Goal: Task Accomplishment & Management: Complete application form

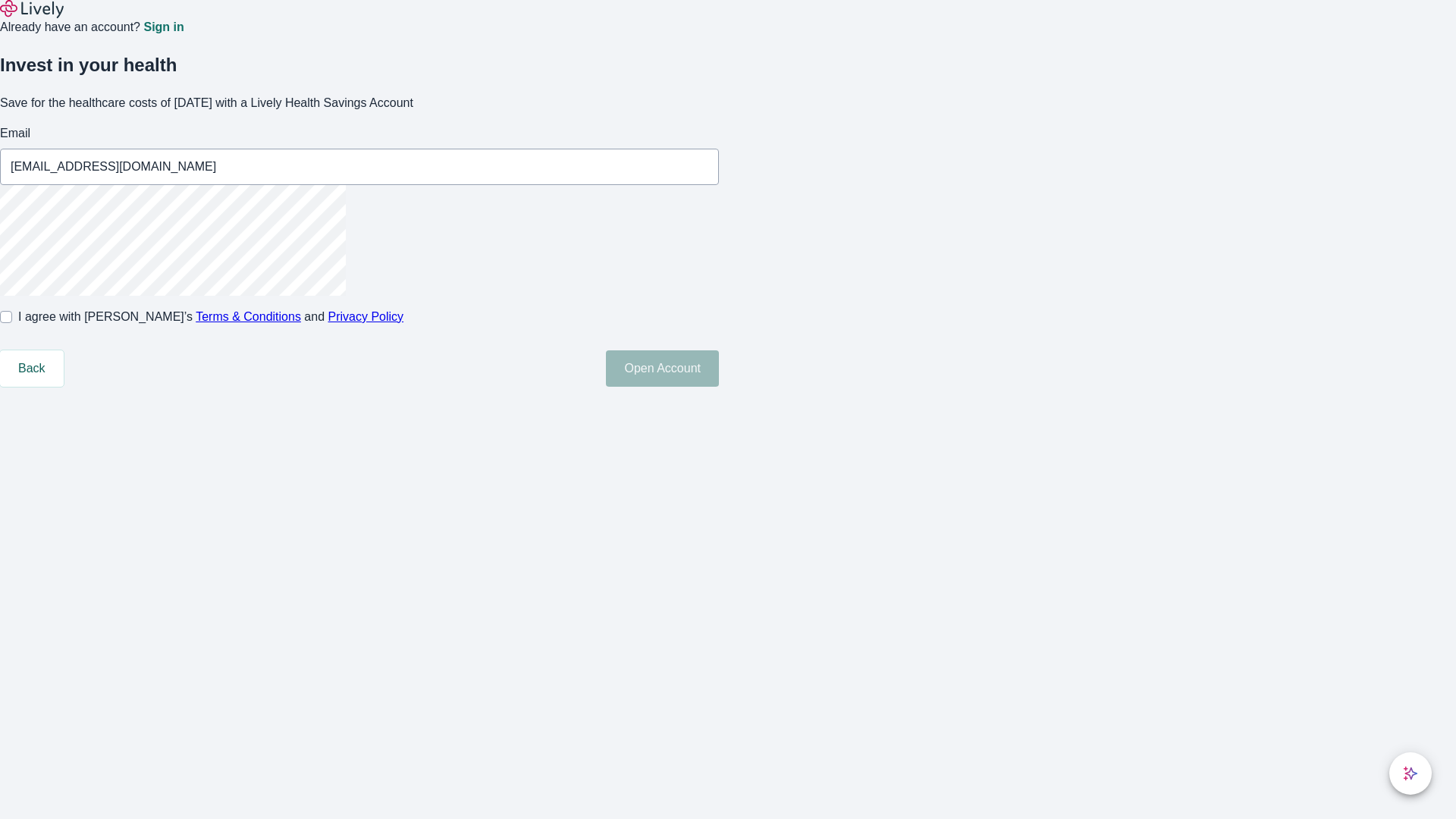
click at [12, 323] on input "I agree with Lively’s Terms & Conditions and Privacy Policy" at bounding box center [6, 316] width 12 height 12
checkbox input "true"
click at [719, 387] on button "Open Account" at bounding box center [662, 368] width 113 height 36
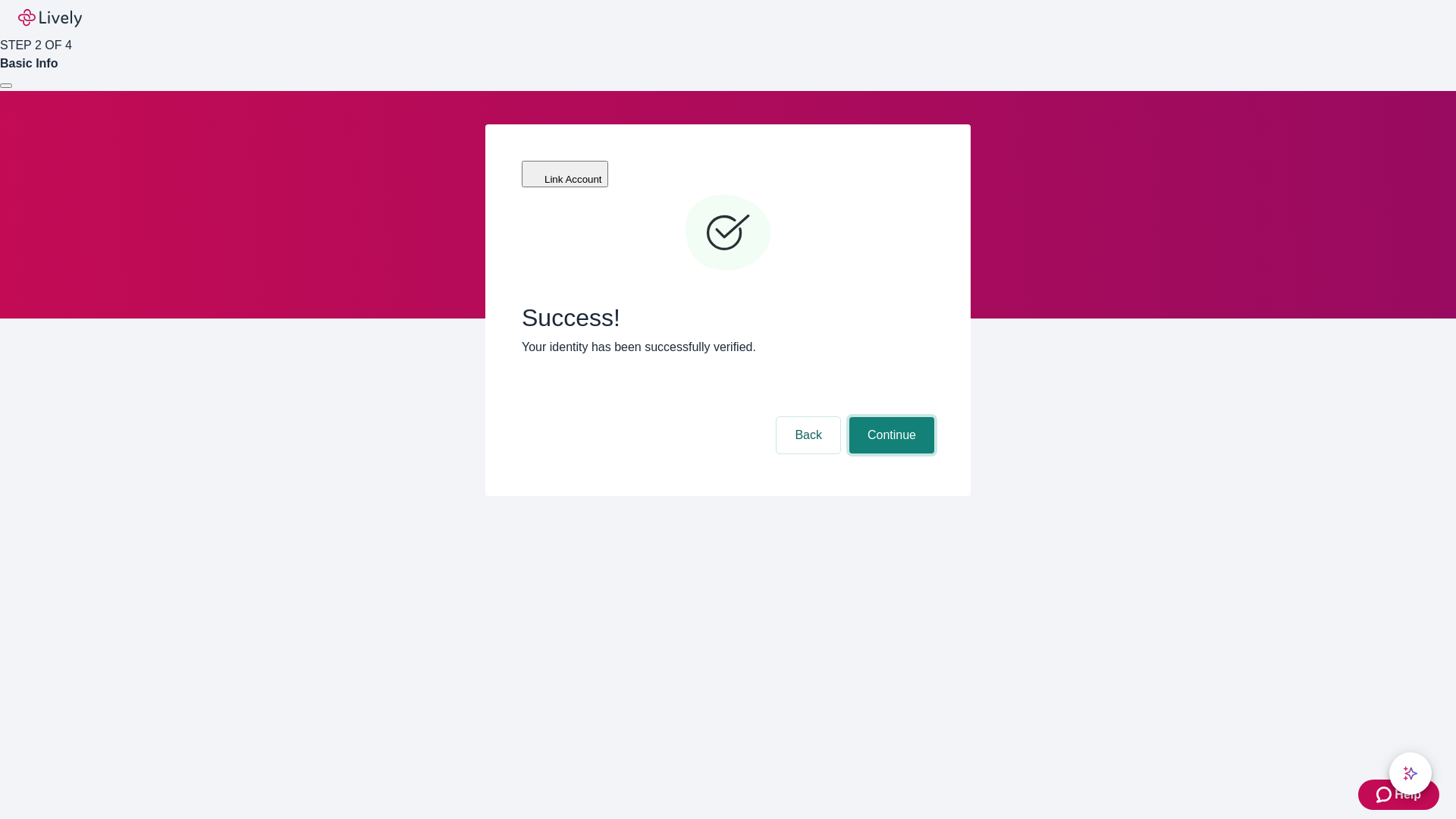
click at [889, 417] on button "Continue" at bounding box center [892, 434] width 85 height 36
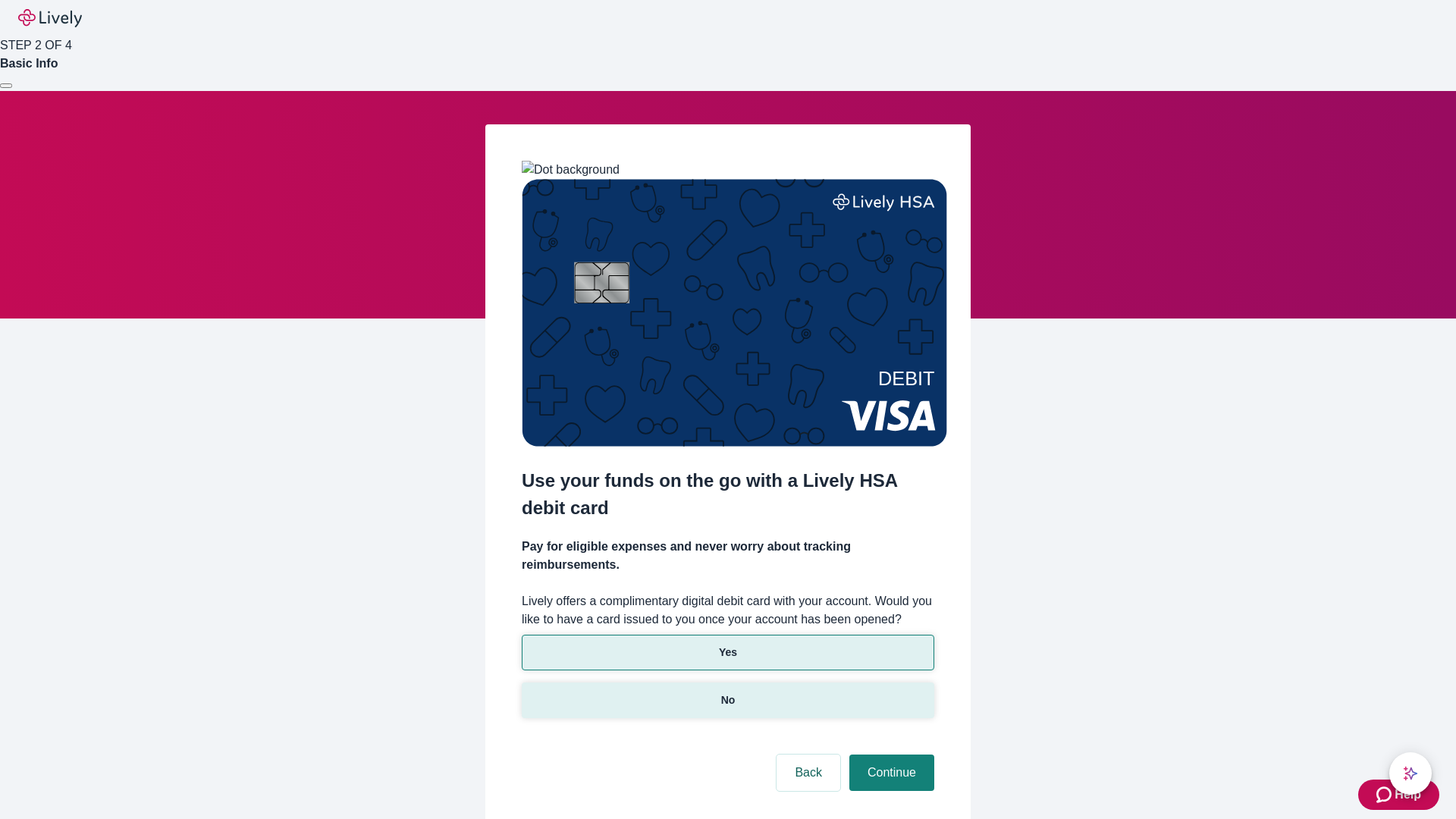
click at [728, 692] on p "No" at bounding box center [728, 700] width 14 height 16
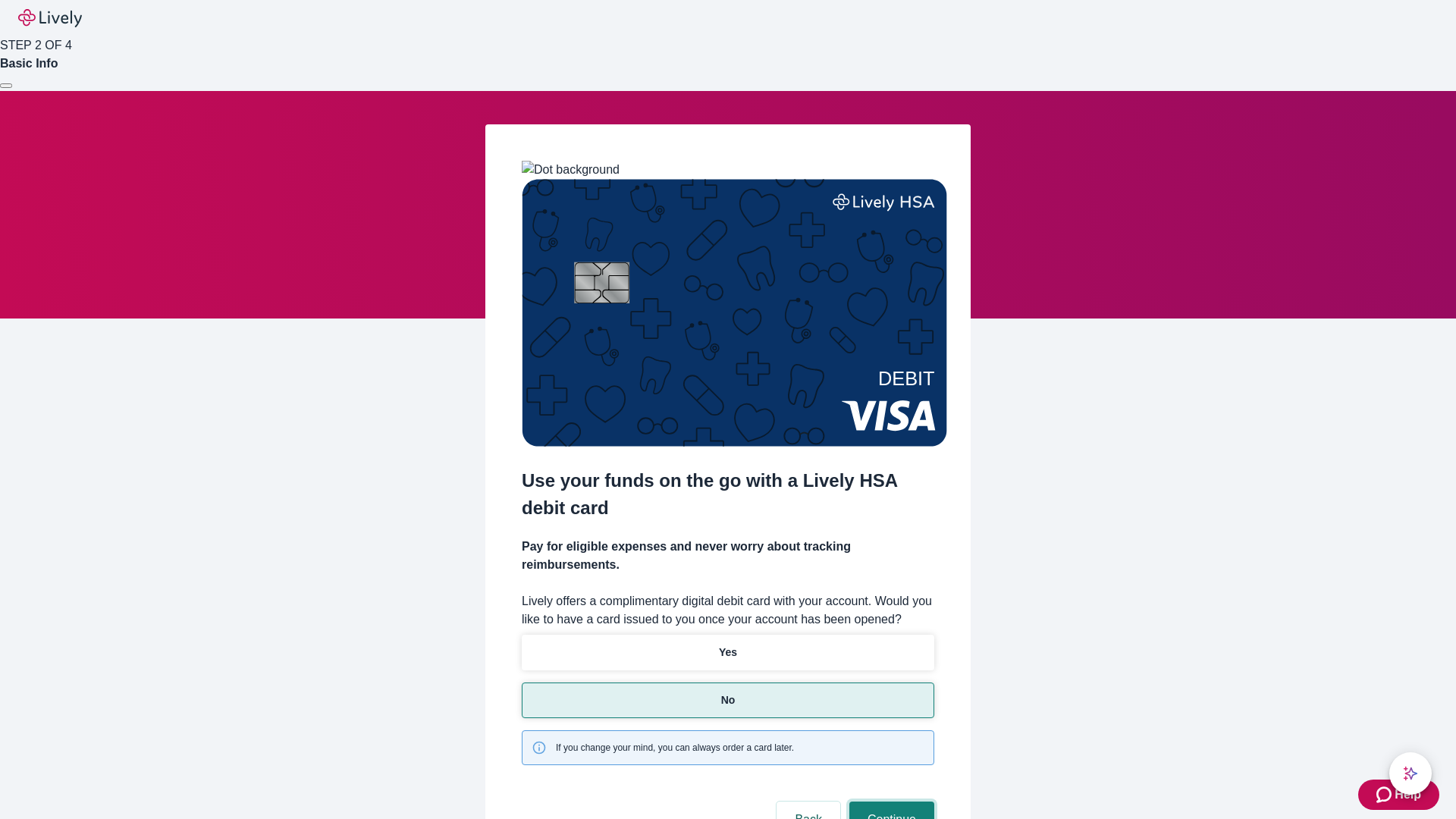
click at [889, 801] on button "Continue" at bounding box center [892, 819] width 85 height 36
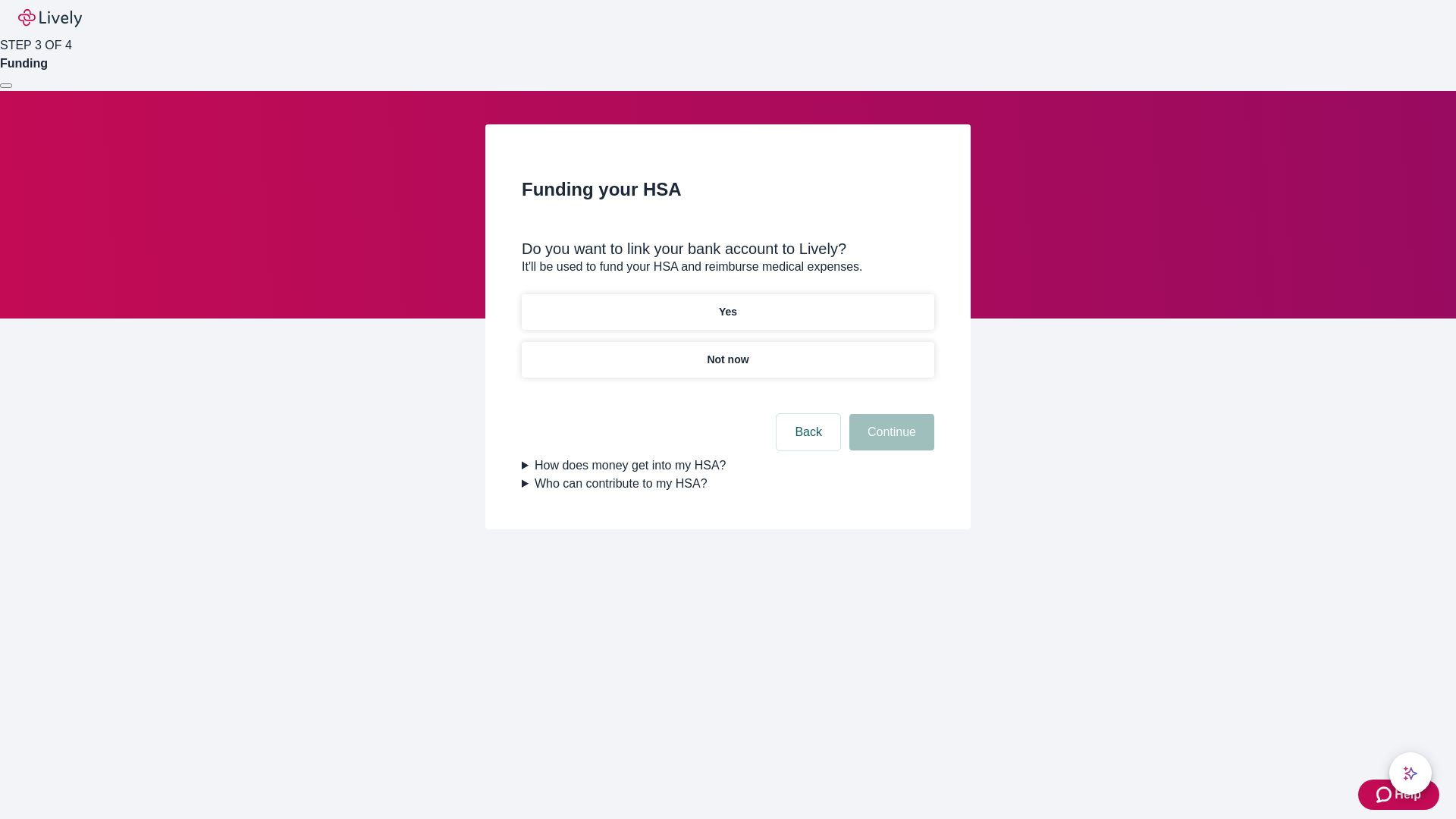
click at [728, 304] on p "Yes" at bounding box center [728, 312] width 19 height 16
click at [889, 414] on button "Continue" at bounding box center [892, 432] width 85 height 36
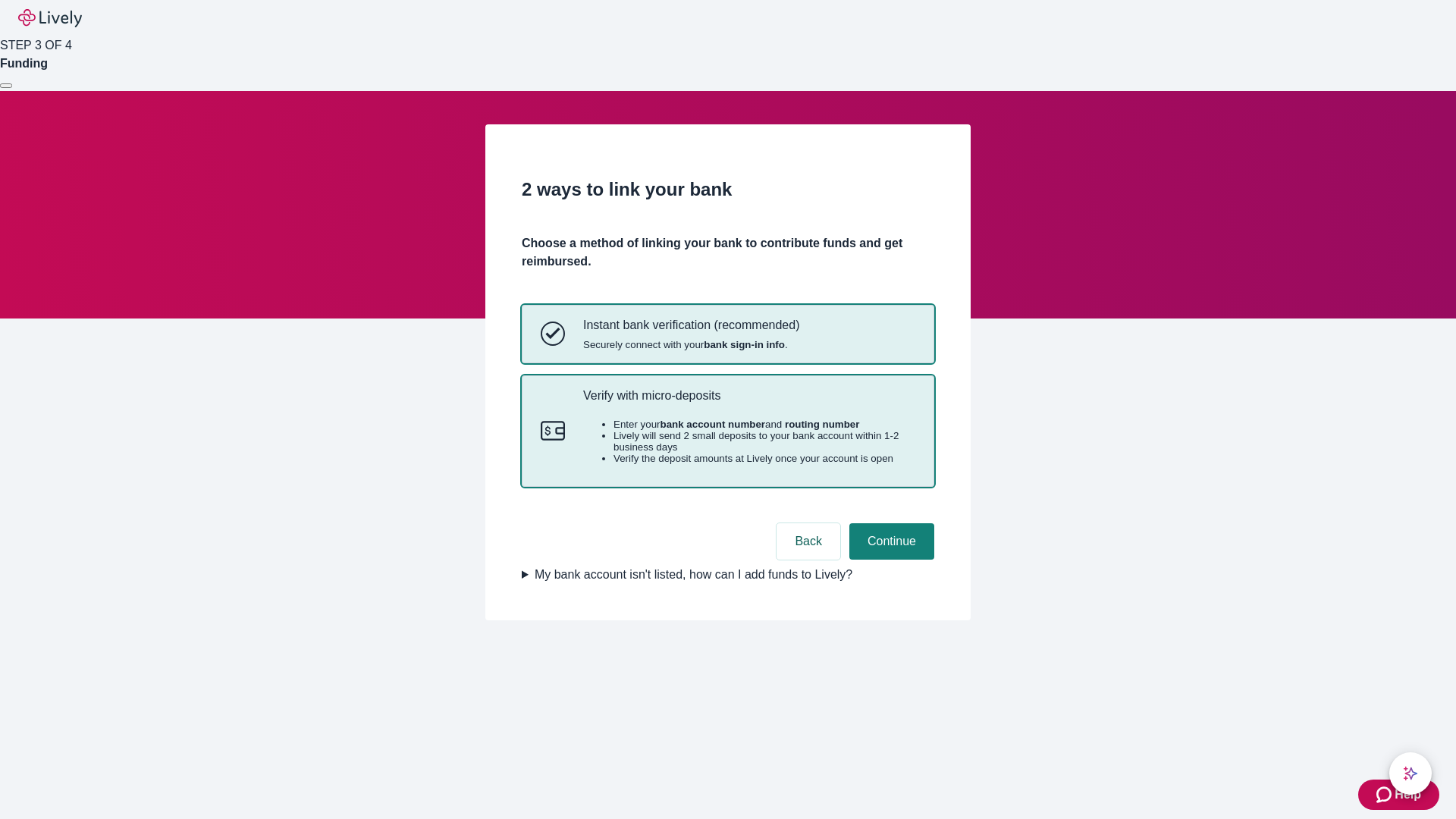
click at [749, 402] on p "Verify with micro-deposits" at bounding box center [749, 395] width 332 height 14
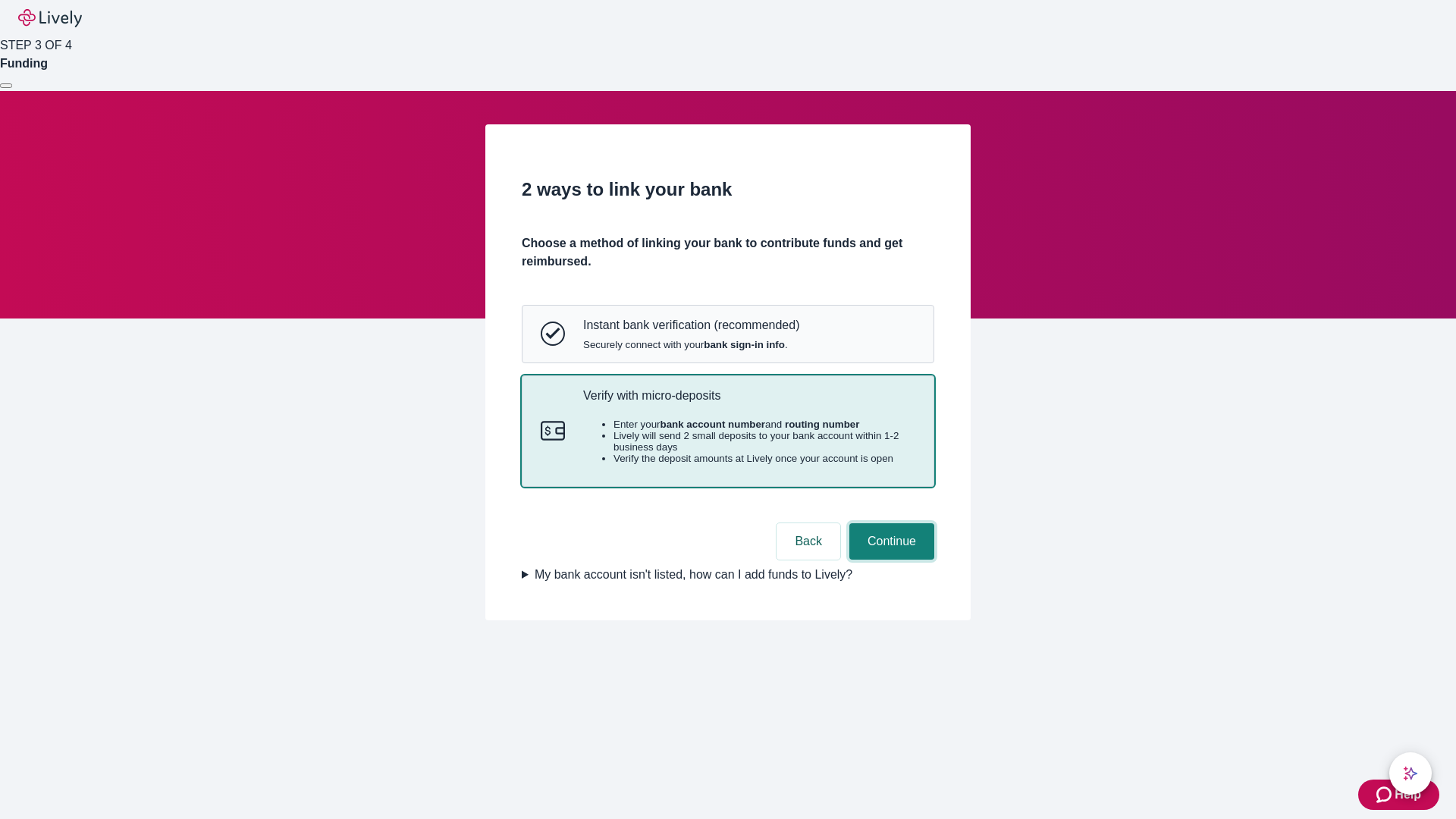
click at [889, 559] on button "Continue" at bounding box center [892, 541] width 85 height 36
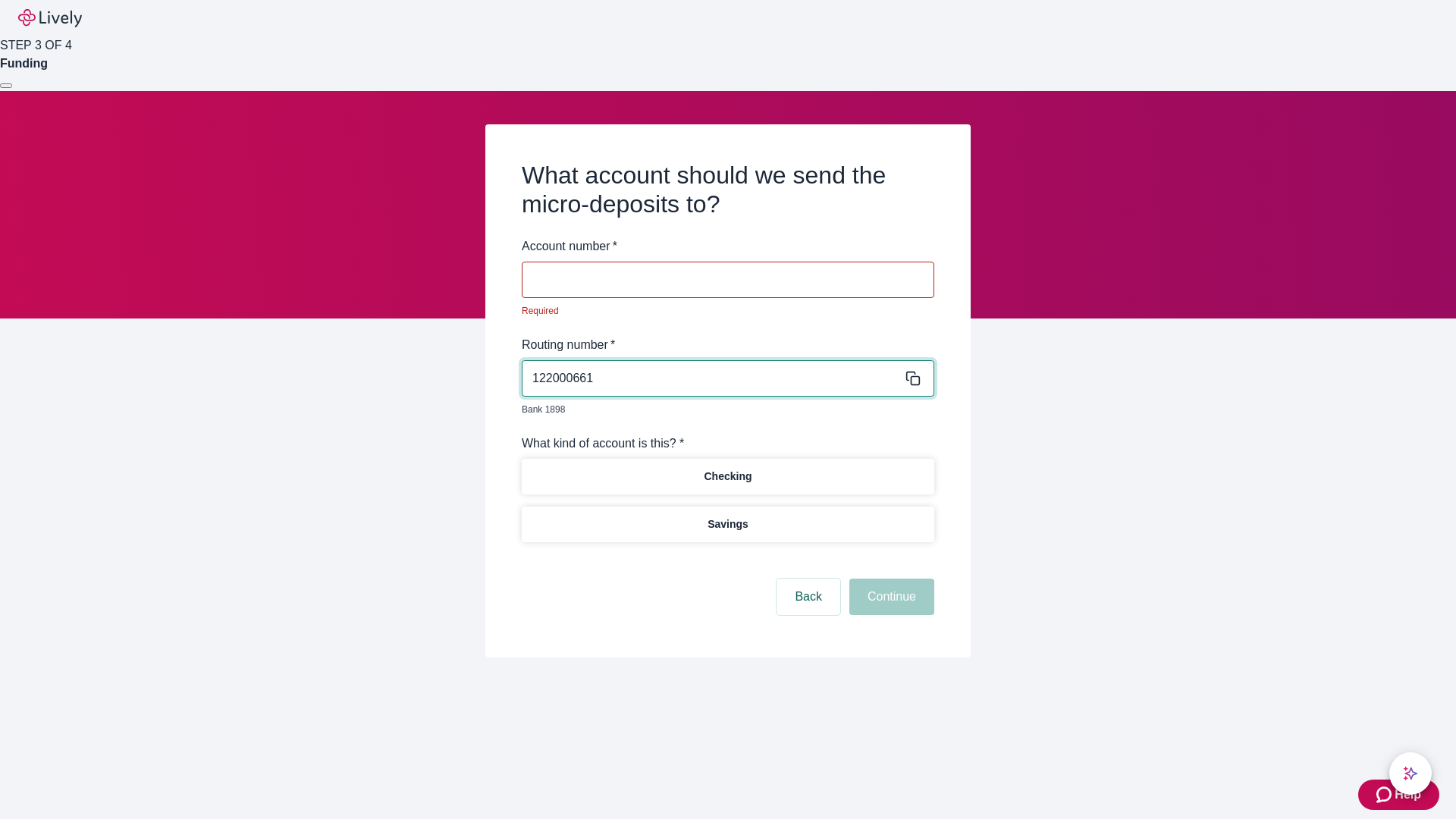
type input "122000661"
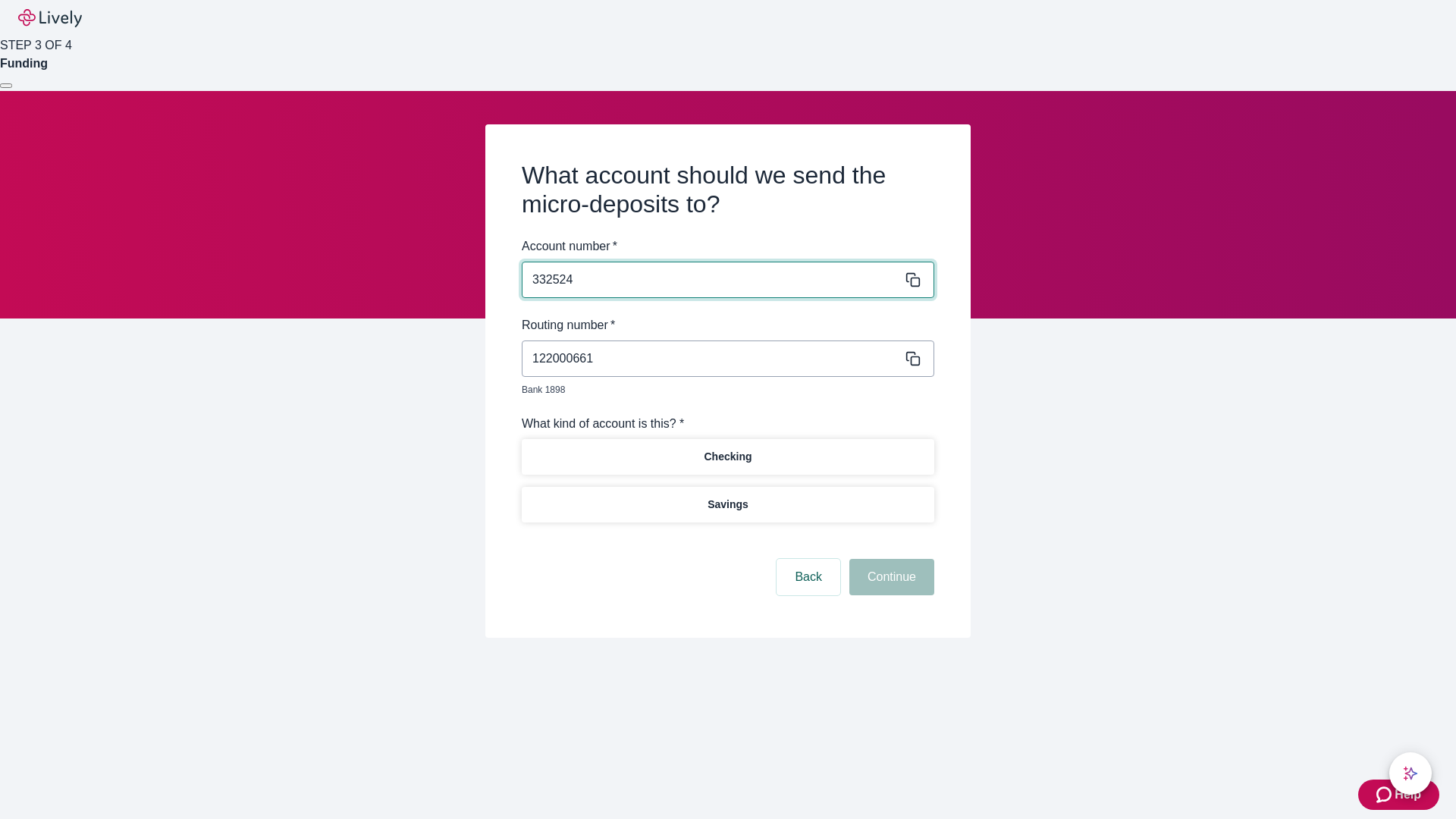
type input "332524"
click at [728, 449] on p "Checking" at bounding box center [727, 457] width 47 height 16
click at [889, 559] on button "Continue" at bounding box center [892, 576] width 85 height 36
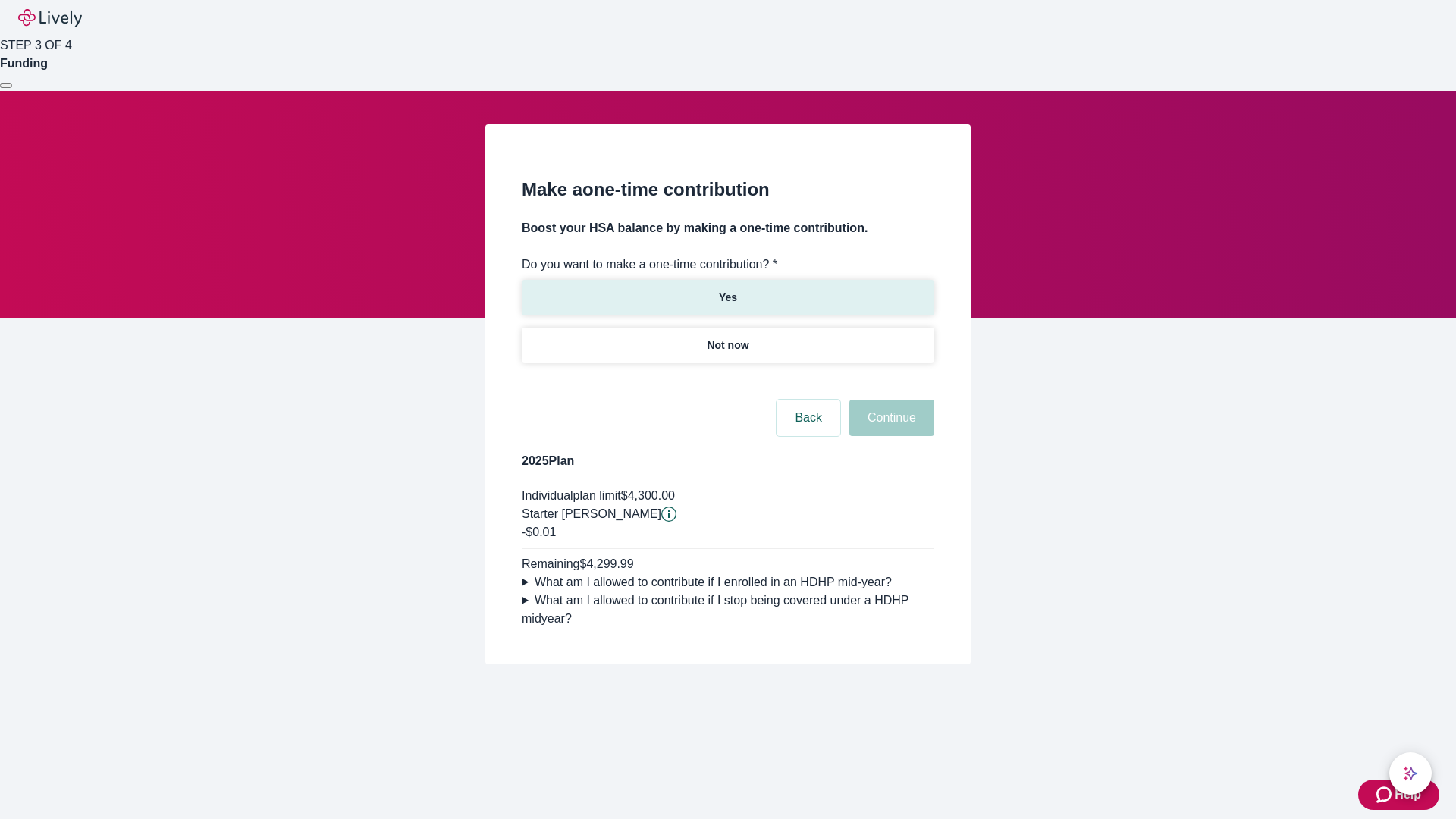
click at [728, 290] on p "Yes" at bounding box center [728, 298] width 19 height 16
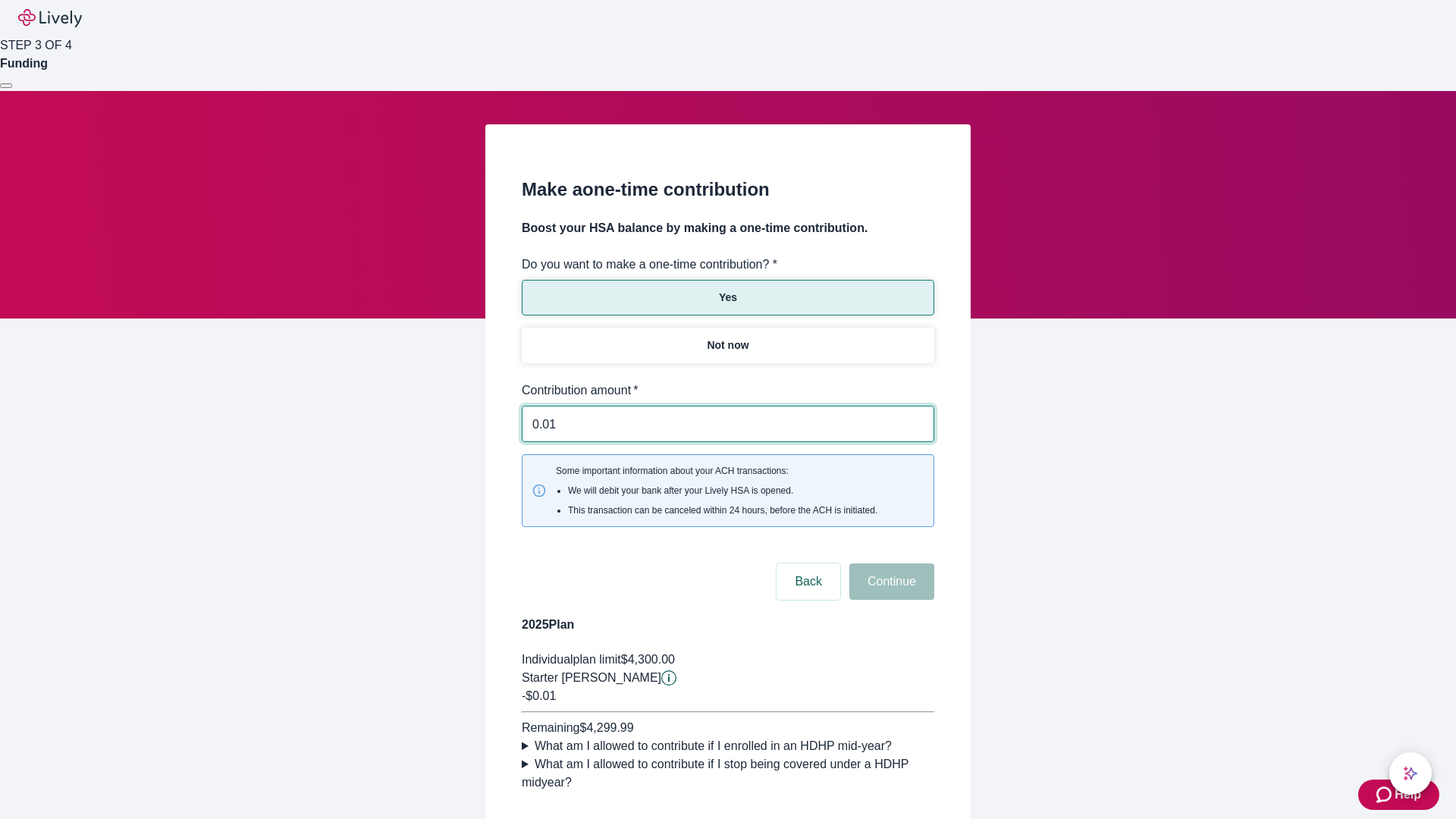
type input "0.01"
click at [889, 563] on button "Continue" at bounding box center [892, 581] width 85 height 36
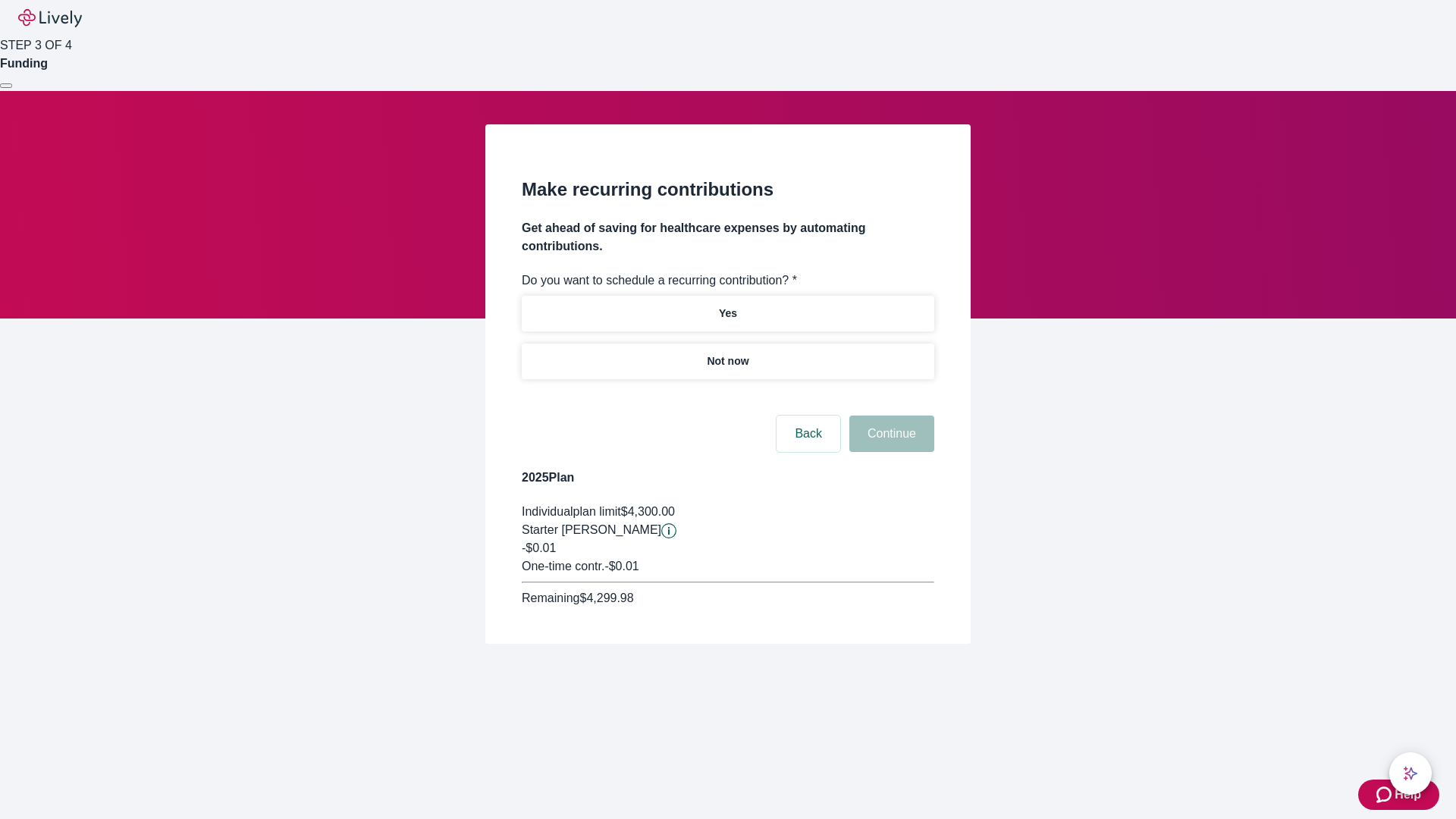
click at [728, 353] on p "Not now" at bounding box center [728, 361] width 42 height 16
click at [889, 415] on button "Continue" at bounding box center [892, 433] width 85 height 36
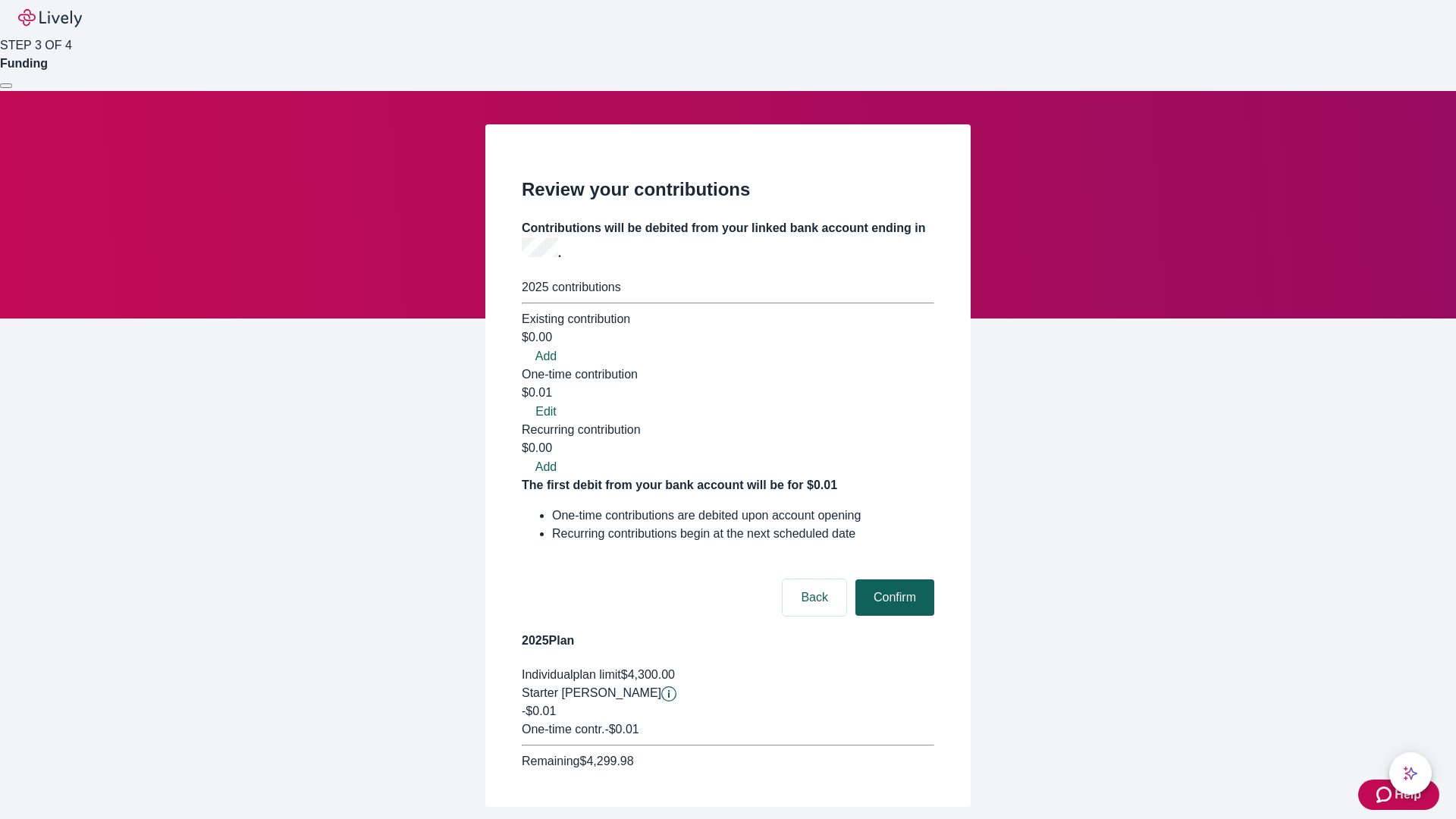
click at [893, 579] on button "Confirm" at bounding box center [895, 597] width 79 height 36
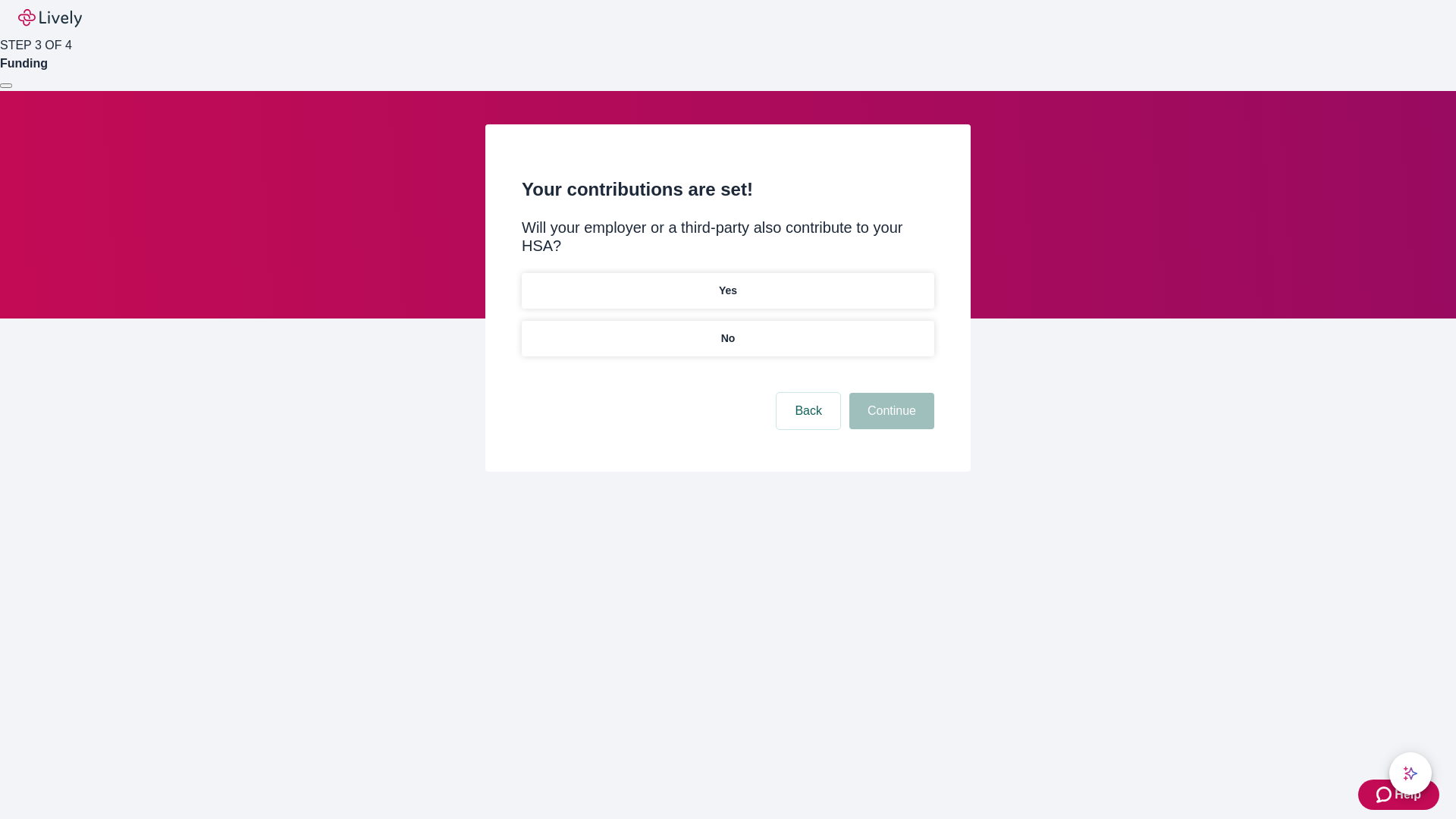
click at [728, 331] on p "No" at bounding box center [728, 339] width 14 height 16
click at [889, 393] on button "Continue" at bounding box center [892, 410] width 85 height 36
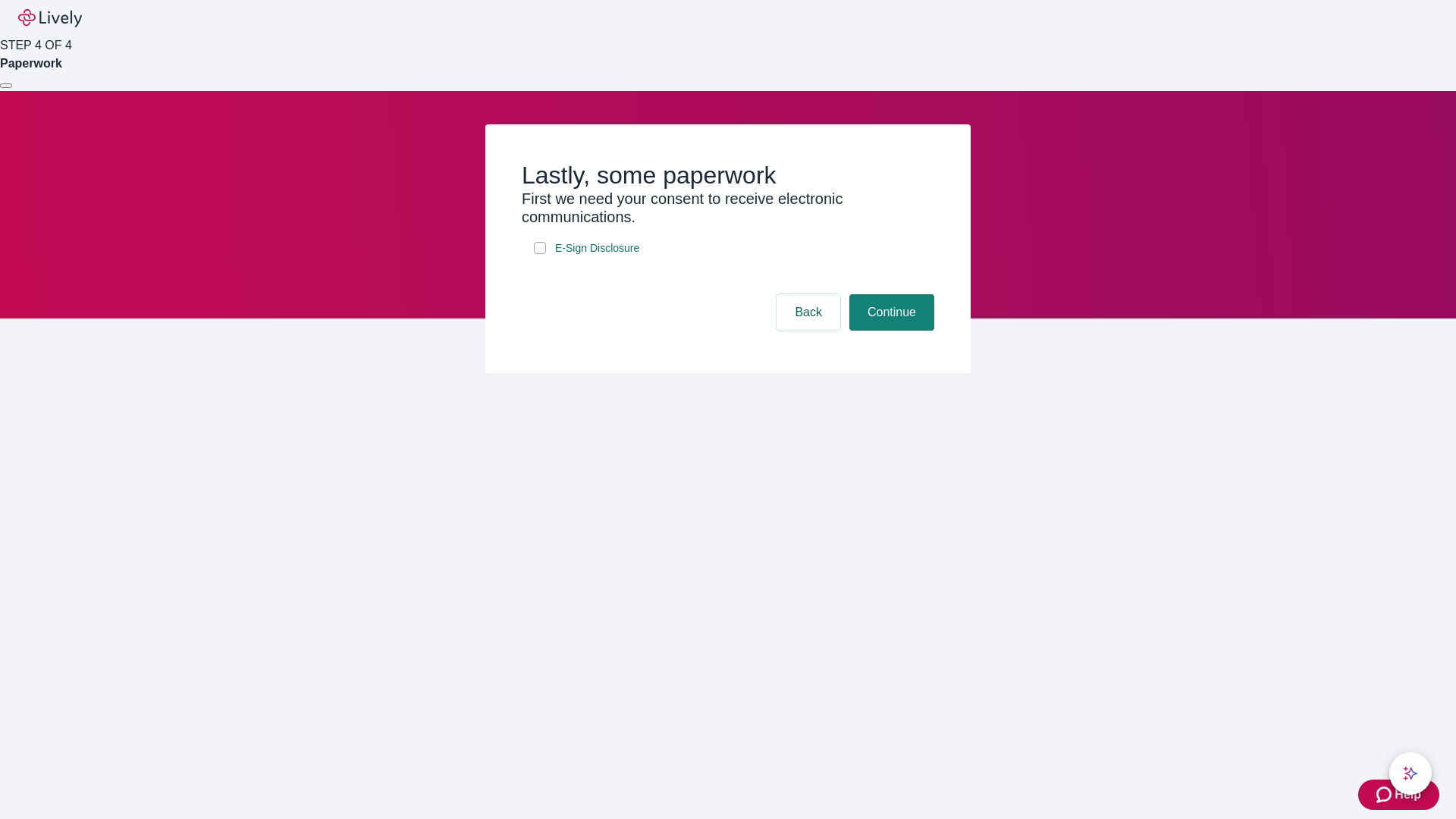
click at [540, 254] on input "E-Sign Disclosure" at bounding box center [539, 248] width 12 height 12
checkbox input "true"
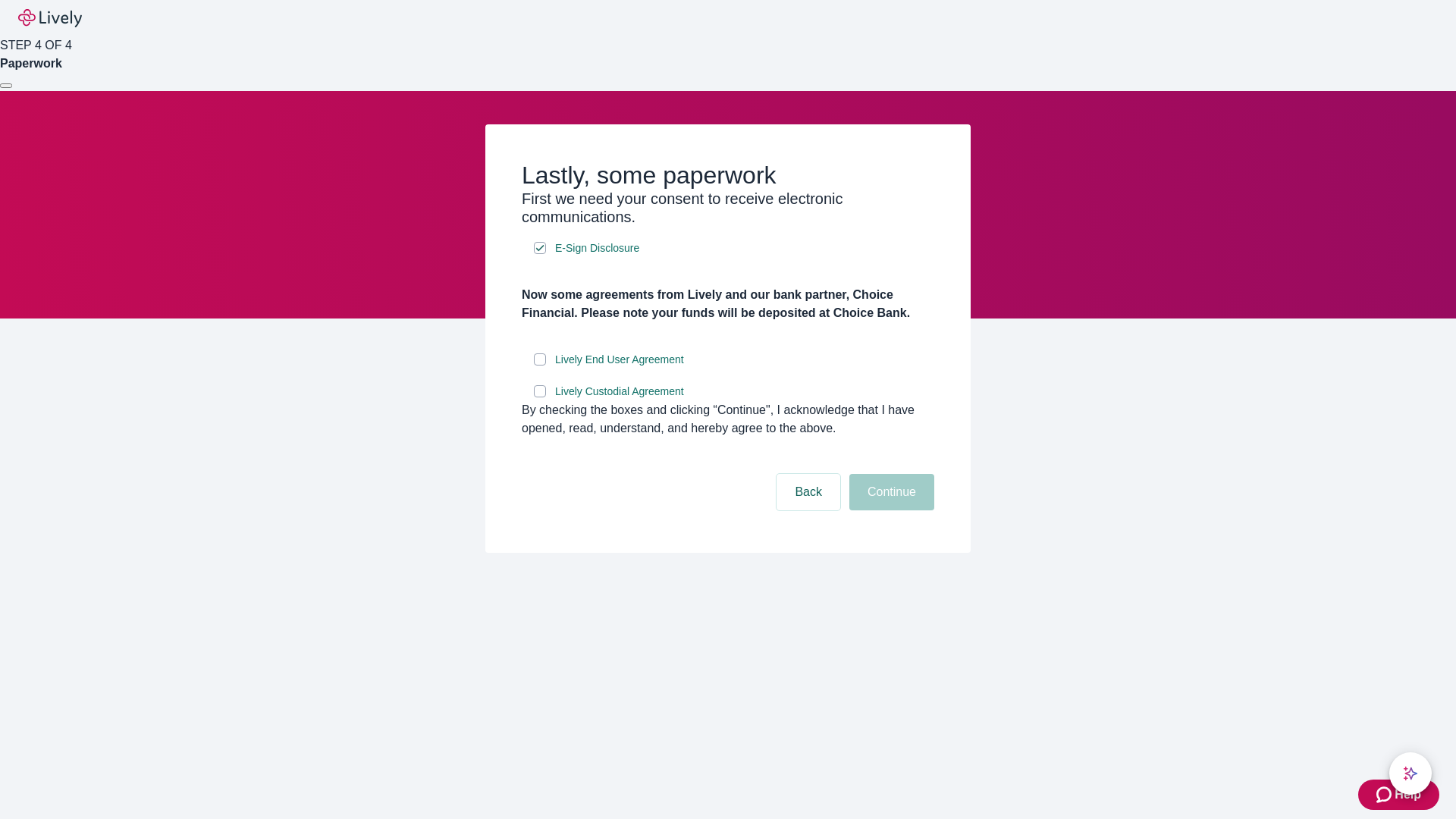
click at [540, 365] on input "Lively End User Agreement" at bounding box center [539, 359] width 12 height 12
checkbox input "true"
click at [540, 397] on input "Lively Custodial Agreement" at bounding box center [539, 391] width 12 height 12
checkbox input "true"
click at [889, 510] on button "Continue" at bounding box center [892, 492] width 85 height 36
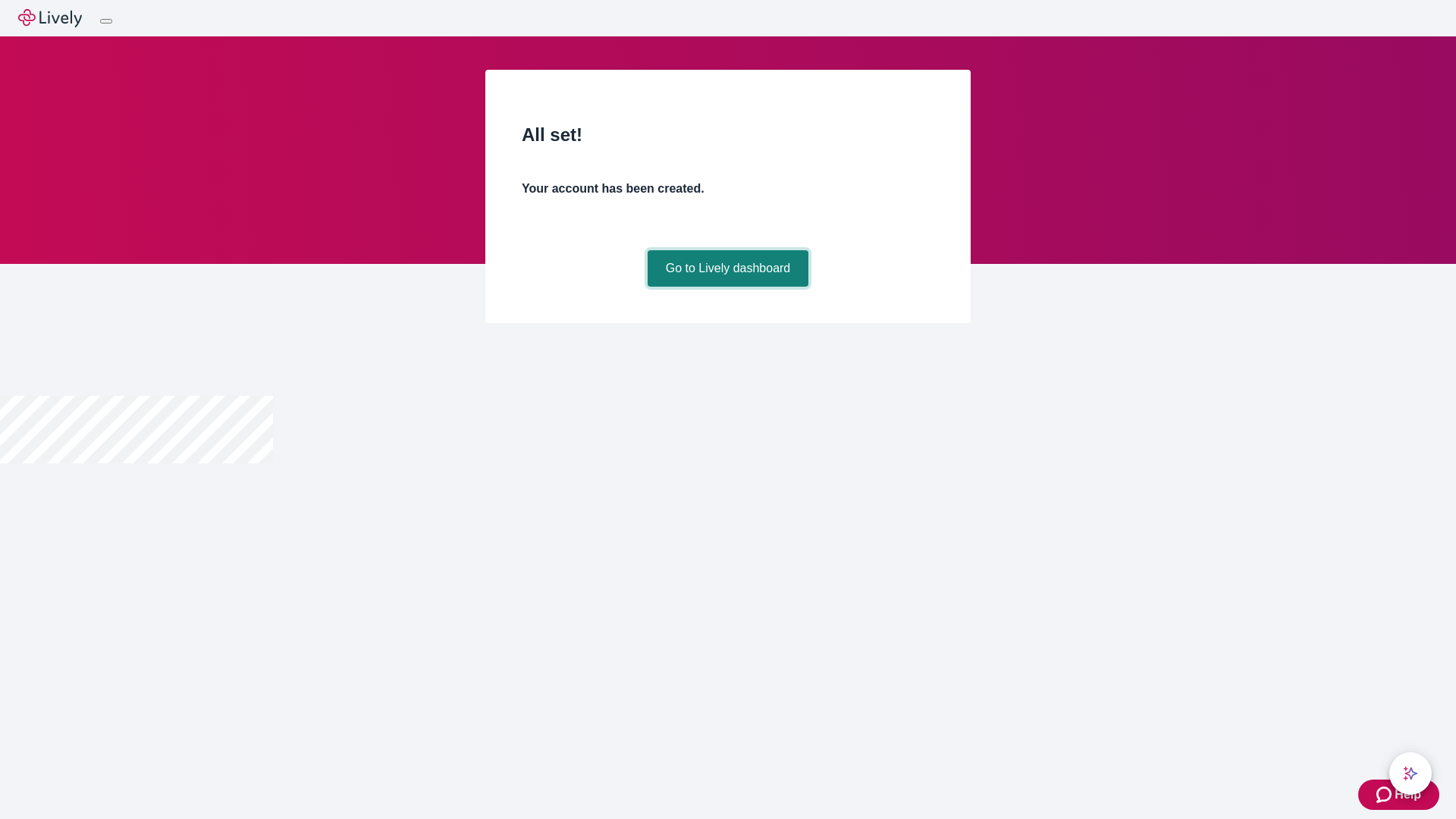
click at [728, 286] on link "Go to Lively dashboard" at bounding box center [728, 268] width 162 height 36
